Goal: Find specific page/section: Find specific page/section

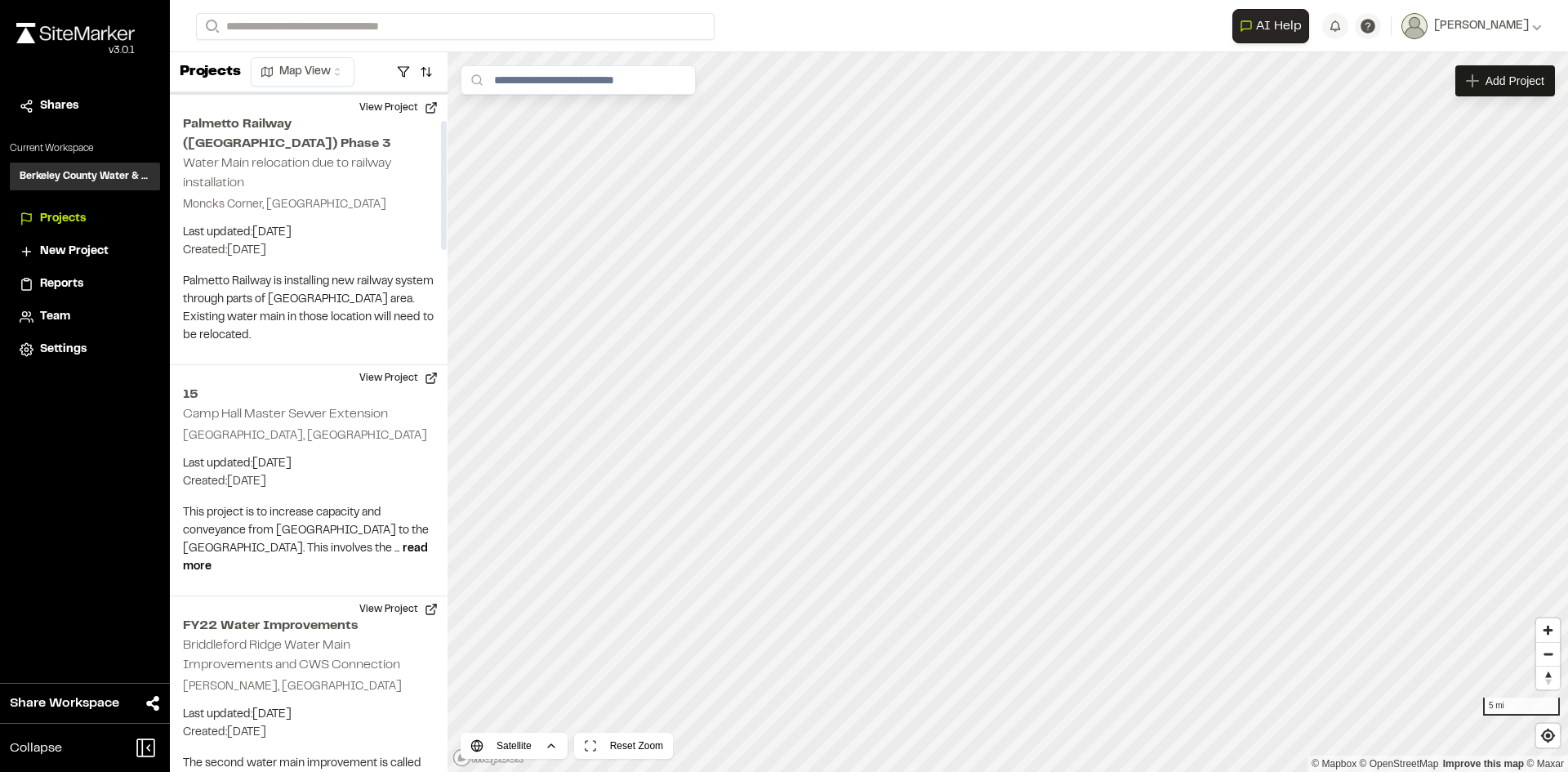
scroll to position [246, 0]
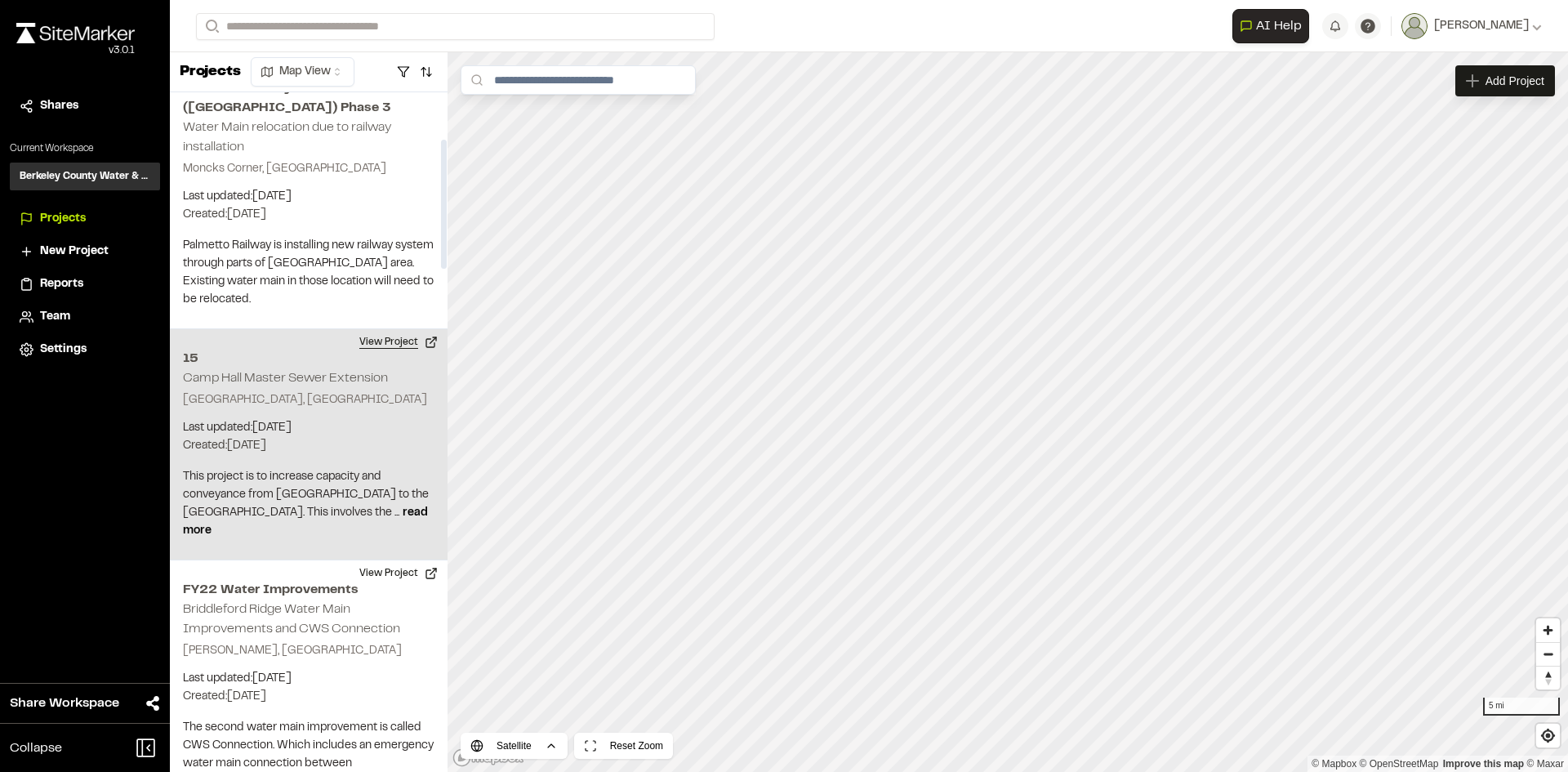
click at [382, 329] on button "View Project" at bounding box center [399, 341] width 98 height 26
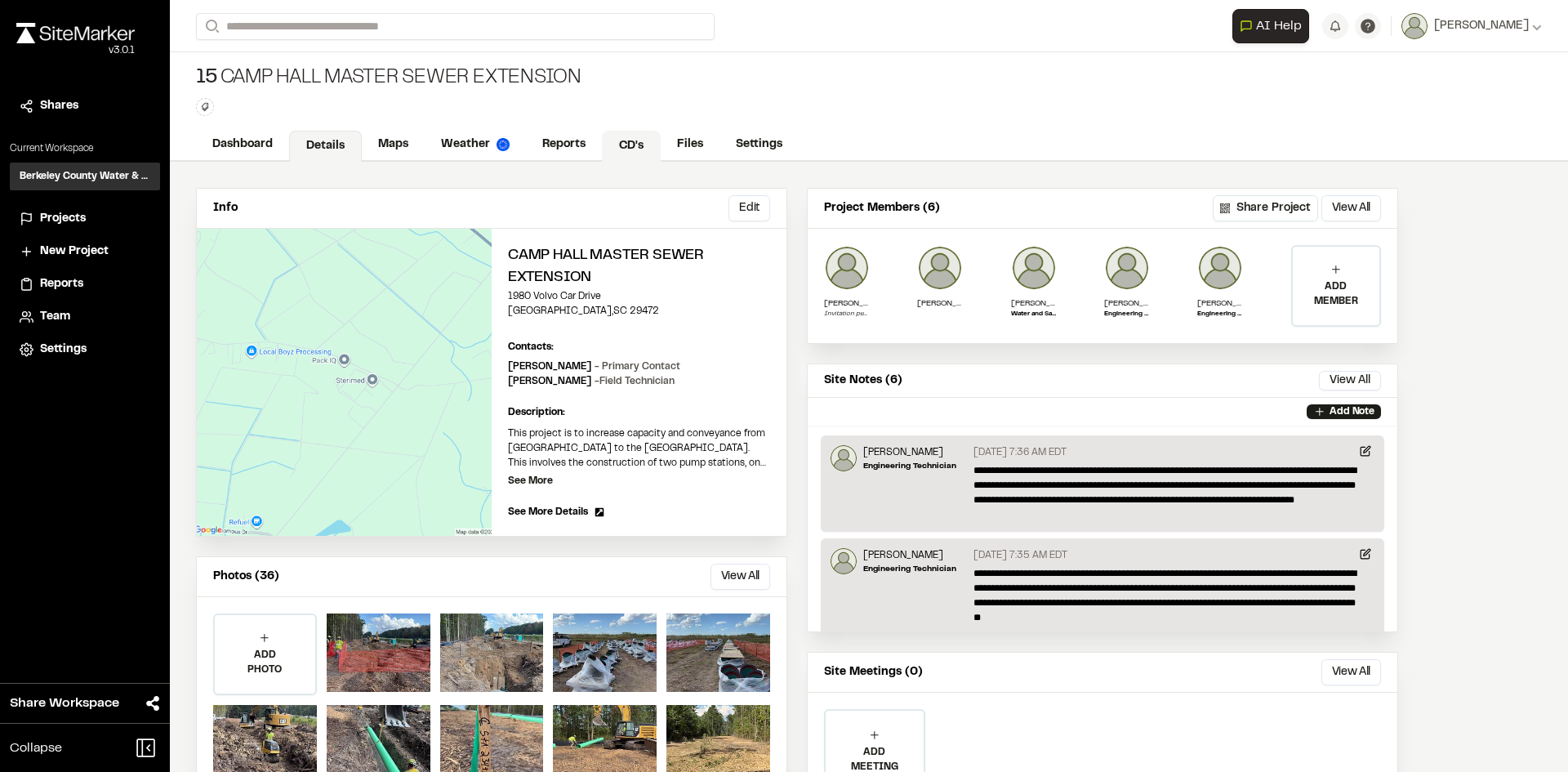
click at [634, 141] on link "CD's" at bounding box center [631, 146] width 58 height 31
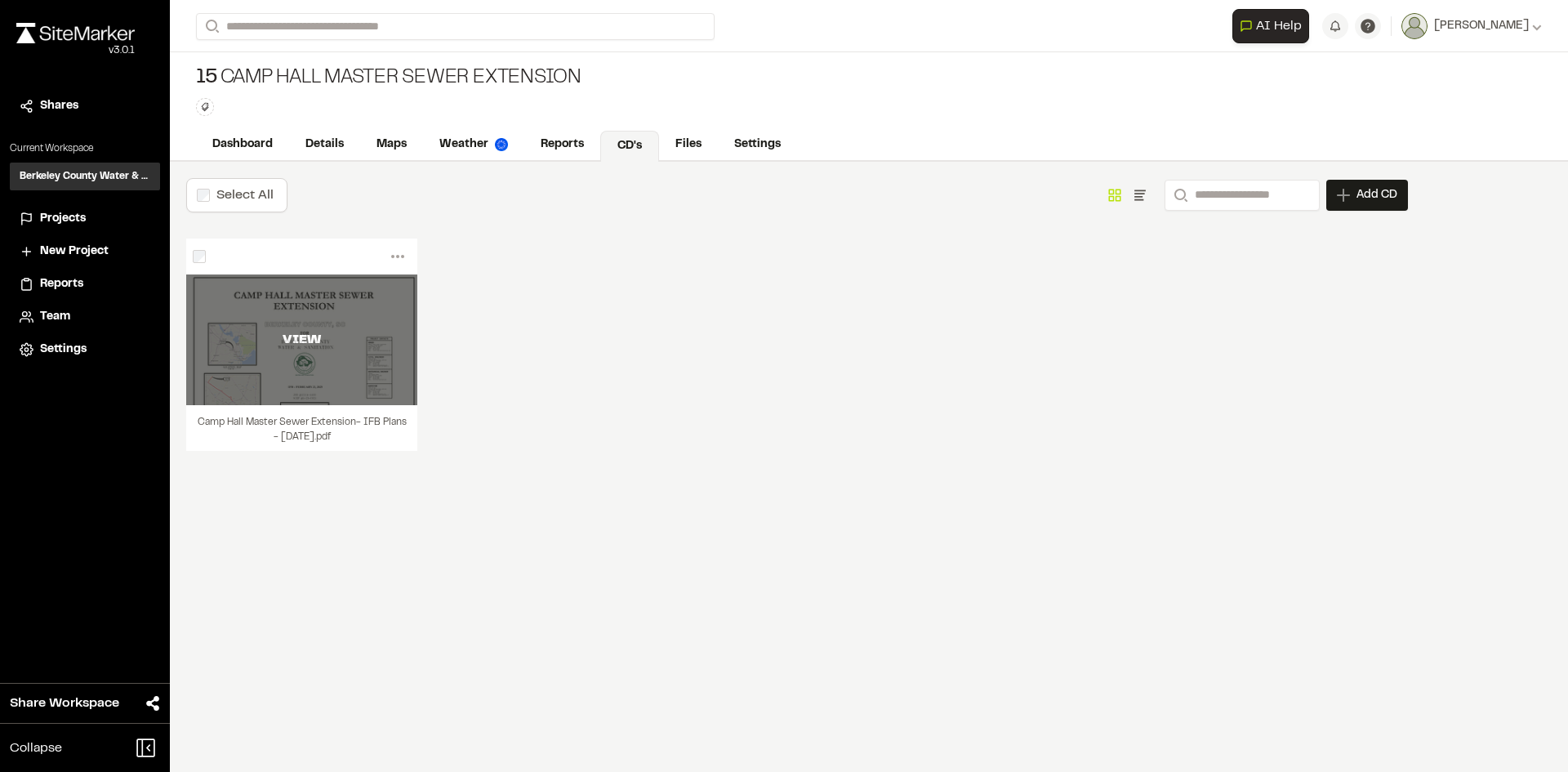
click at [353, 364] on div "VIEW" at bounding box center [301, 339] width 231 height 130
